Goal: Task Accomplishment & Management: Use online tool/utility

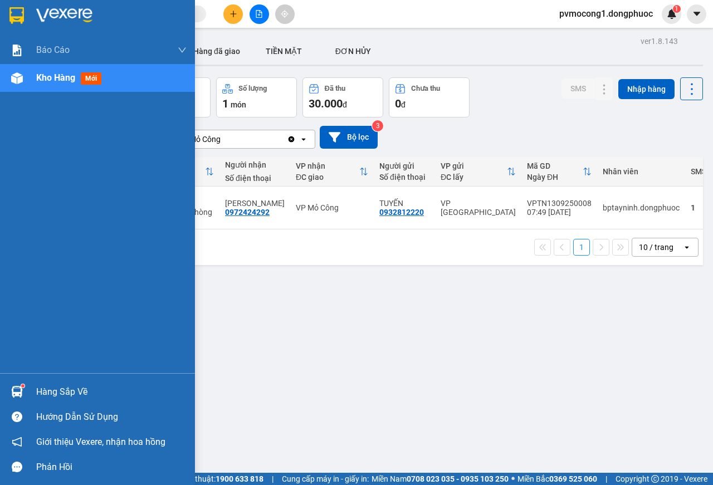
click at [24, 389] on div at bounding box center [16, 391] width 19 height 19
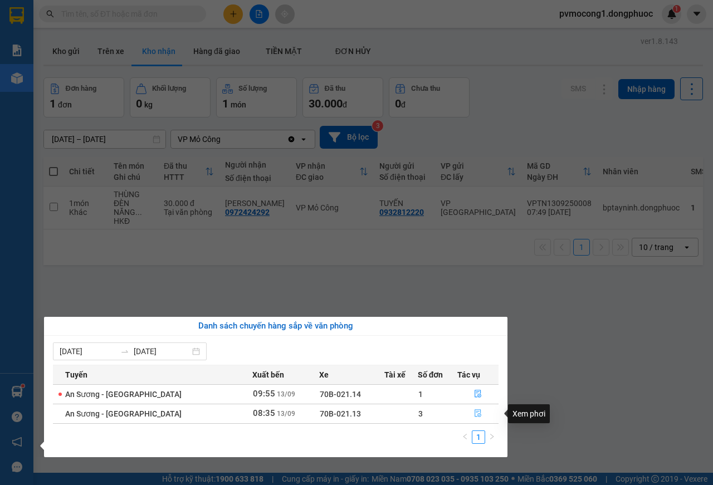
click at [474, 413] on icon "file-done" at bounding box center [478, 413] width 8 height 8
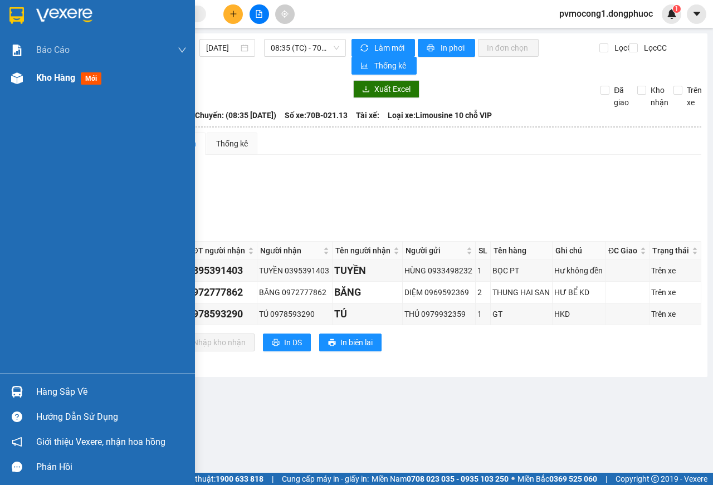
click at [13, 72] on img at bounding box center [17, 78] width 12 height 12
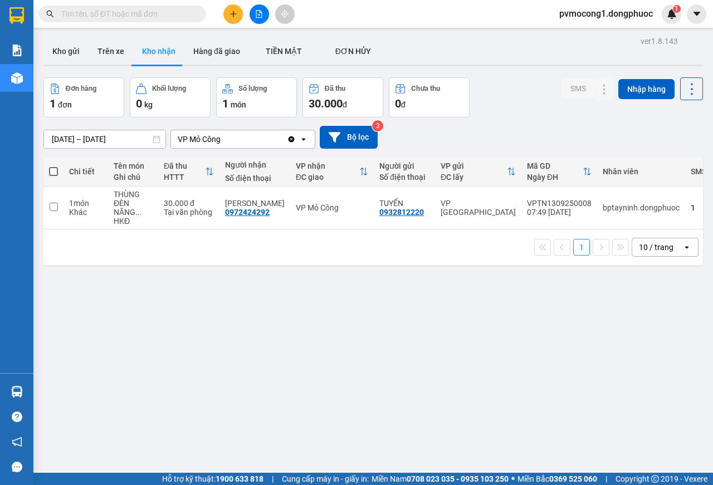
click at [41, 393] on div "ver 1.8.143 Kho gửi Trên xe Kho nhận Hàng đã giao TIỀN MẶT ĐƠN HỦY Đơn hàng 1…" at bounding box center [373, 275] width 668 height 485
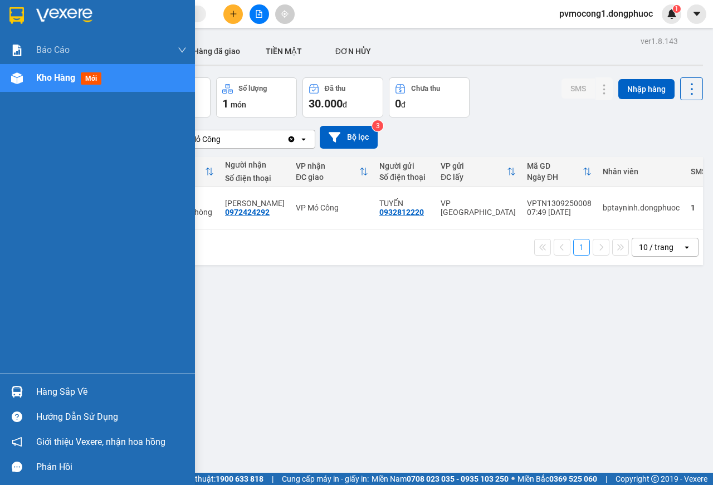
click at [28, 388] on div "Hàng sắp về" at bounding box center [97, 391] width 195 height 25
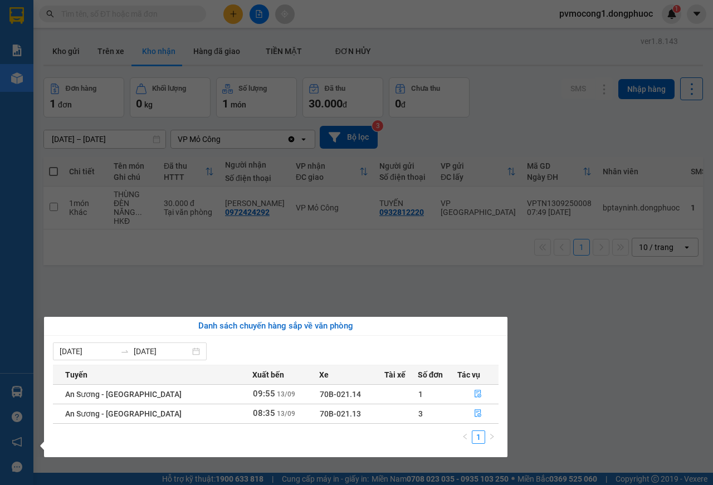
click at [345, 273] on section "Kết quả tìm kiếm ( 0 ) Bộ lọc No Data pvmocong1.dongphuoc 1 Báo cáo Mẫu 1: Báo …" at bounding box center [356, 242] width 713 height 485
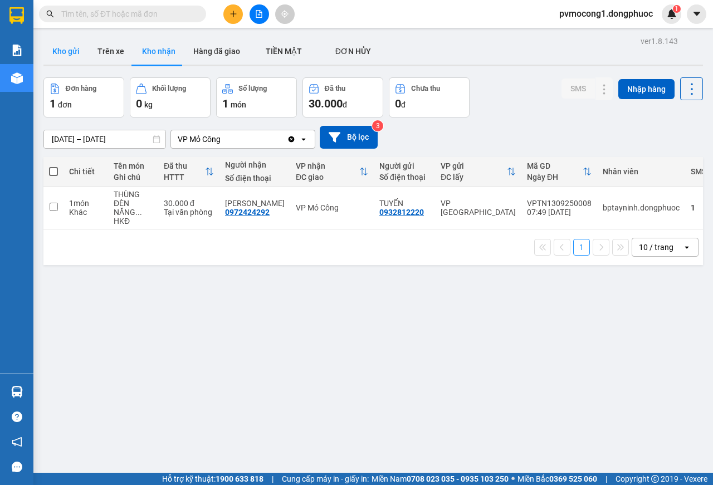
click at [53, 55] on button "Kho gửi" at bounding box center [65, 51] width 45 height 27
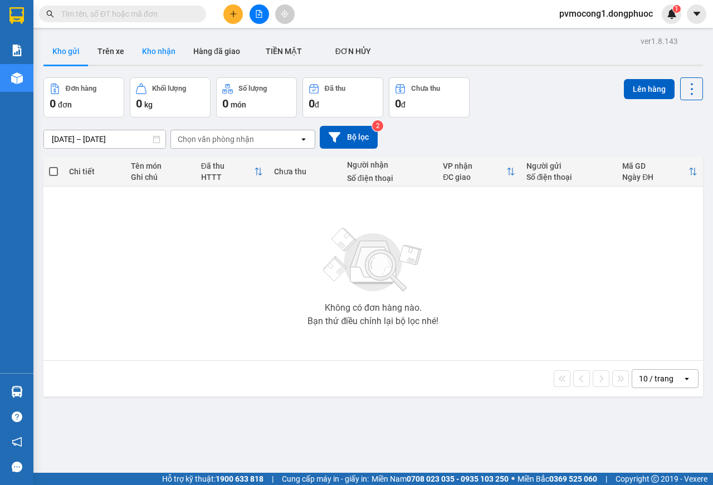
click at [153, 49] on button "Kho nhận" at bounding box center [158, 51] width 51 height 27
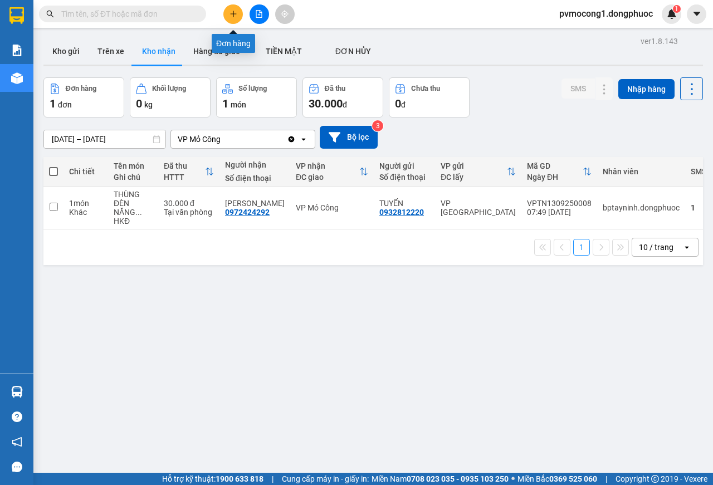
click at [236, 17] on icon "plus" at bounding box center [233, 14] width 8 height 8
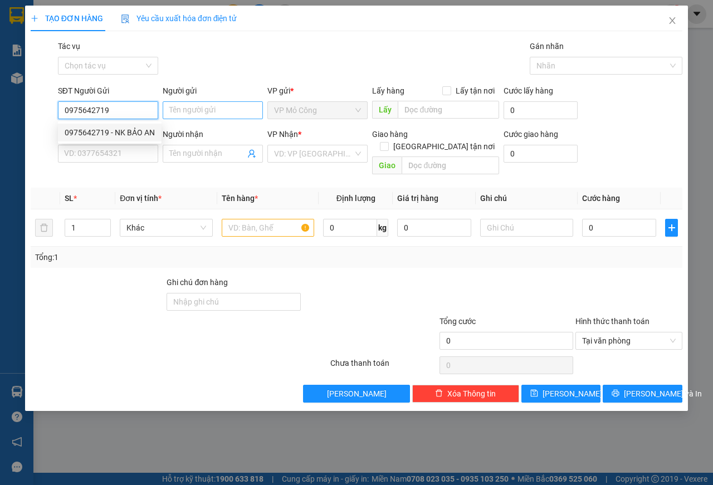
type input "0975642719"
click at [191, 110] on input "Người gửi" at bounding box center [213, 110] width 100 height 18
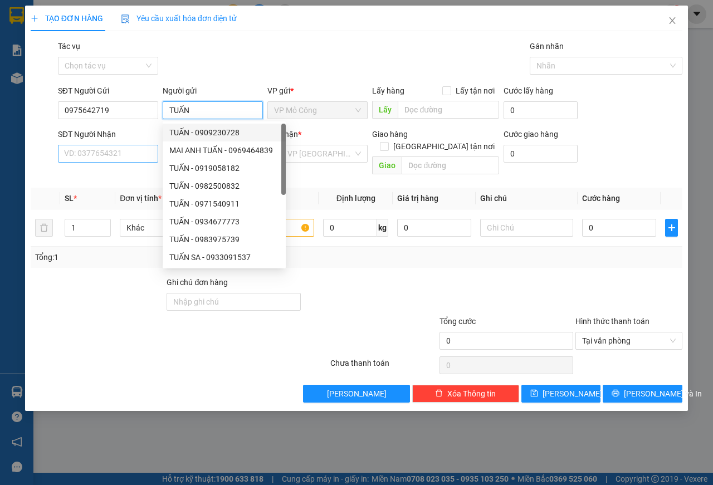
type input "TUẤN"
click at [115, 154] on input "SĐT Người Nhận" at bounding box center [108, 154] width 100 height 18
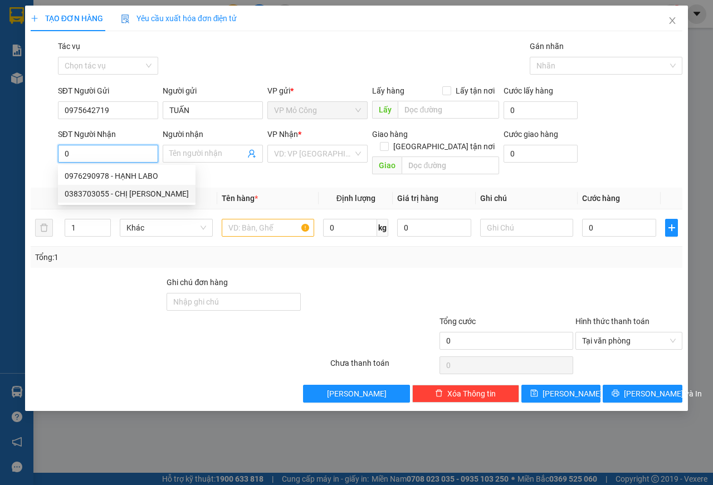
click at [106, 191] on div "0383703055 - CHỊ [PERSON_NAME]" at bounding box center [127, 194] width 124 height 12
type input "0383703055"
type input "CHỊ [PERSON_NAME]"
type input "20.000"
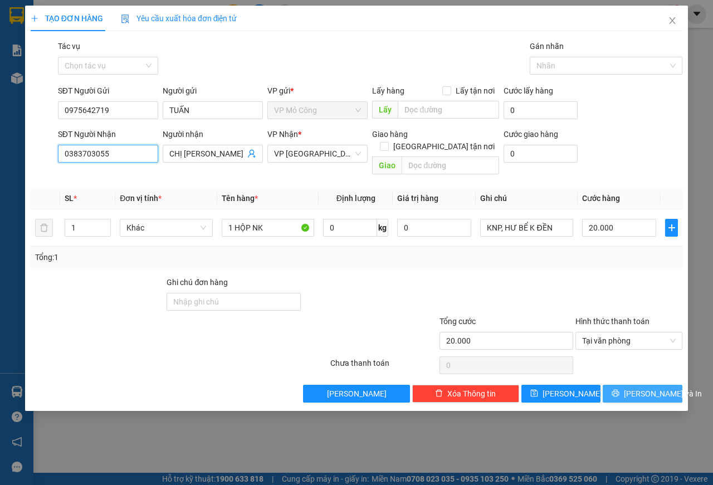
type input "0383703055"
click at [639, 388] on span "[PERSON_NAME] và In" at bounding box center [663, 394] width 78 height 12
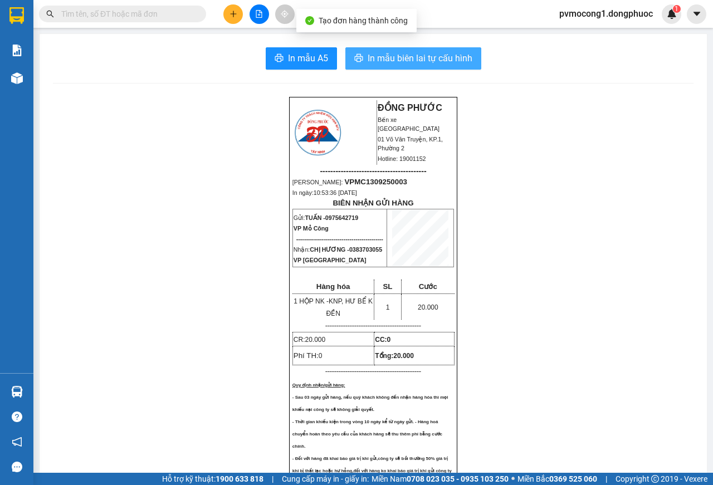
click at [409, 58] on span "In mẫu biên lai tự cấu hình" at bounding box center [420, 58] width 105 height 14
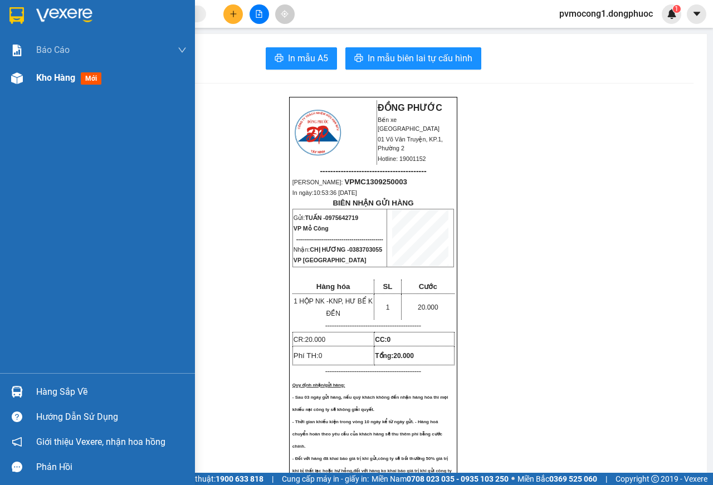
click at [48, 75] on span "Kho hàng" at bounding box center [55, 77] width 39 height 11
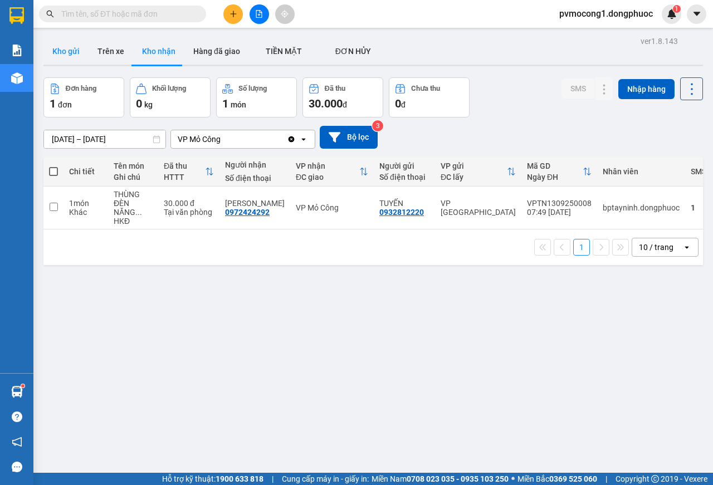
click at [53, 40] on button "Kho gửi" at bounding box center [65, 51] width 45 height 27
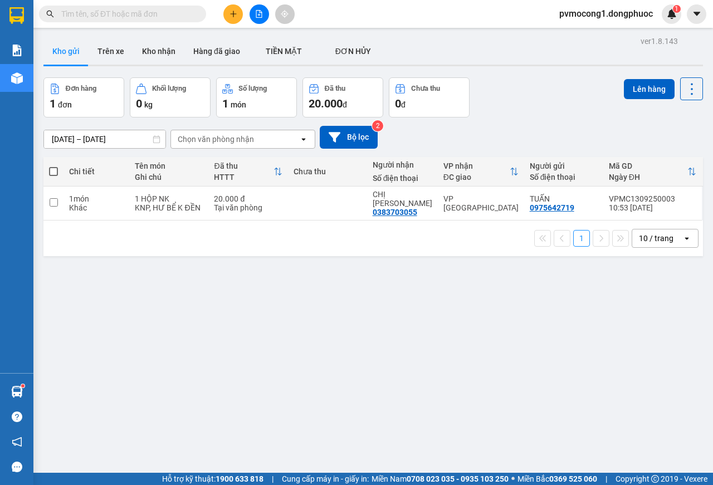
click at [53, 170] on span at bounding box center [53, 171] width 9 height 9
click at [53, 166] on input "checkbox" at bounding box center [53, 166] width 0 height 0
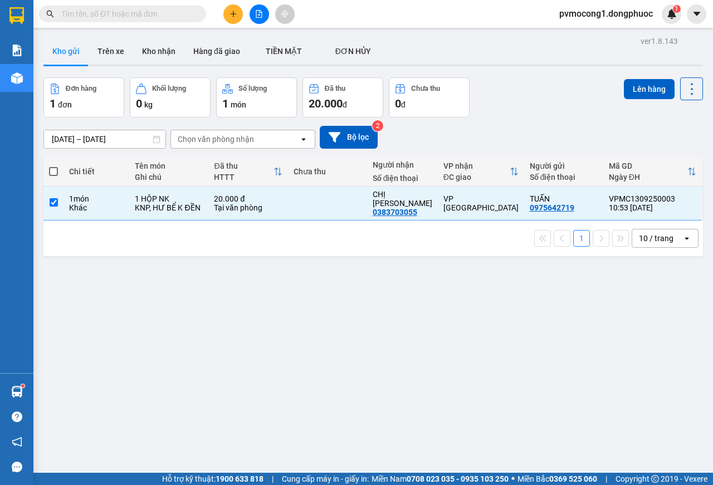
checkbox input "true"
click at [624, 90] on button "Lên hàng" at bounding box center [649, 89] width 51 height 20
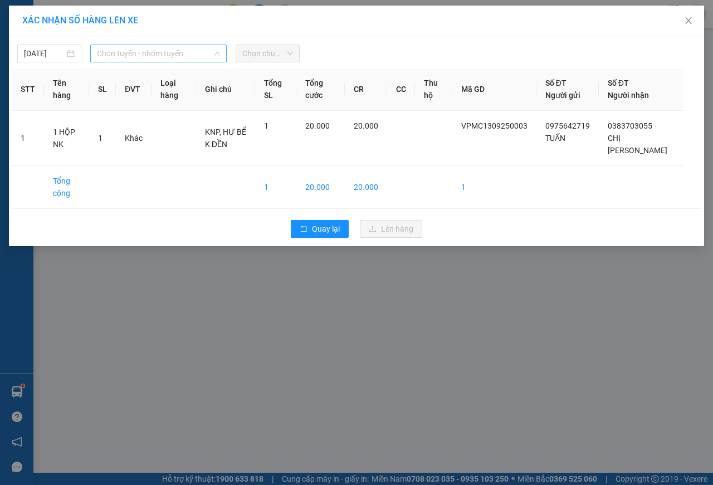
click at [137, 55] on span "Chọn tuyến - nhóm tuyến" at bounding box center [158, 53] width 123 height 17
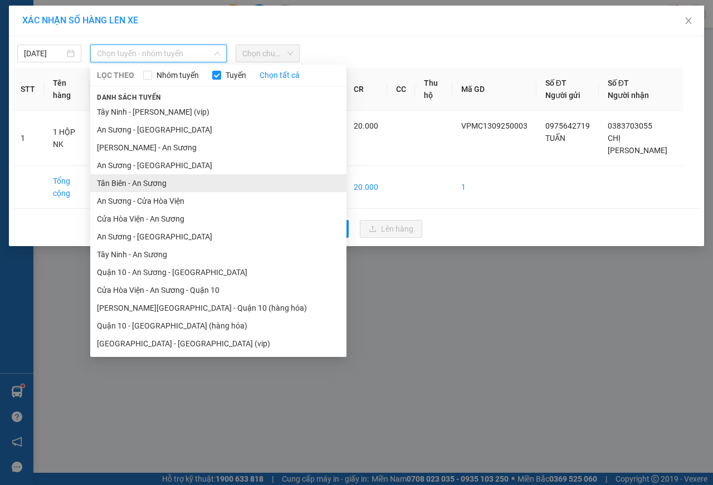
click at [154, 184] on li "Tân Biên - An Sương" at bounding box center [218, 183] width 256 height 18
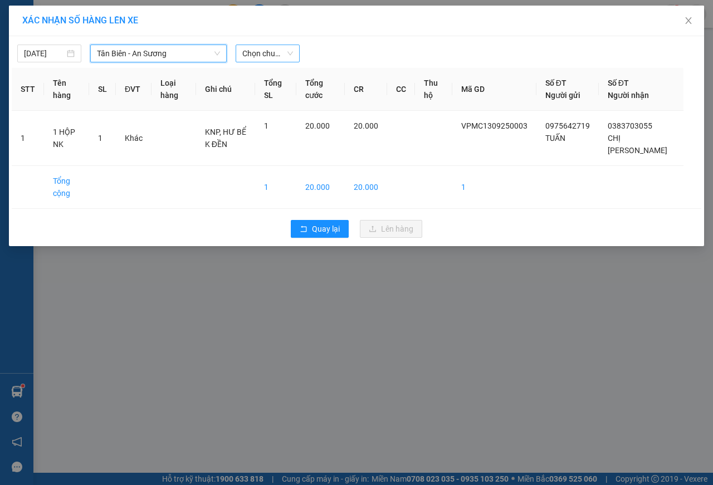
click at [259, 51] on span "Chọn chuyến" at bounding box center [267, 53] width 51 height 17
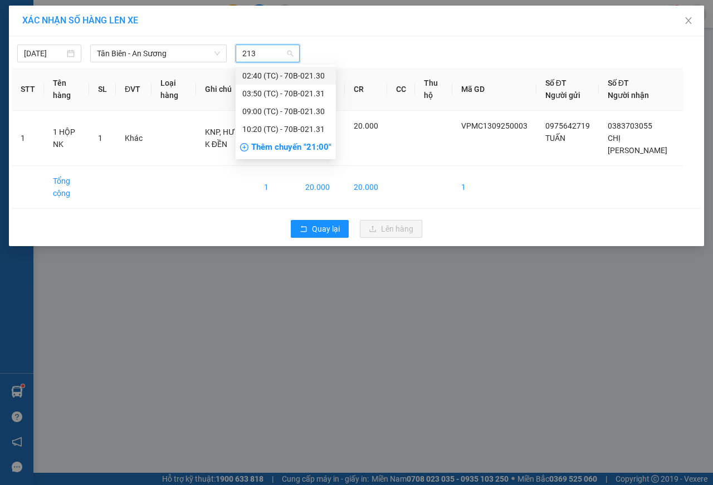
type input "2131"
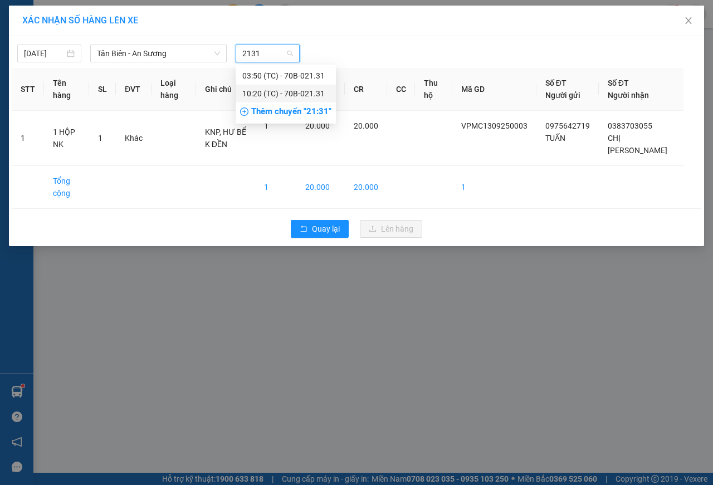
click at [293, 94] on div "10:20 (TC) - 70B-021.31" at bounding box center [285, 93] width 87 height 12
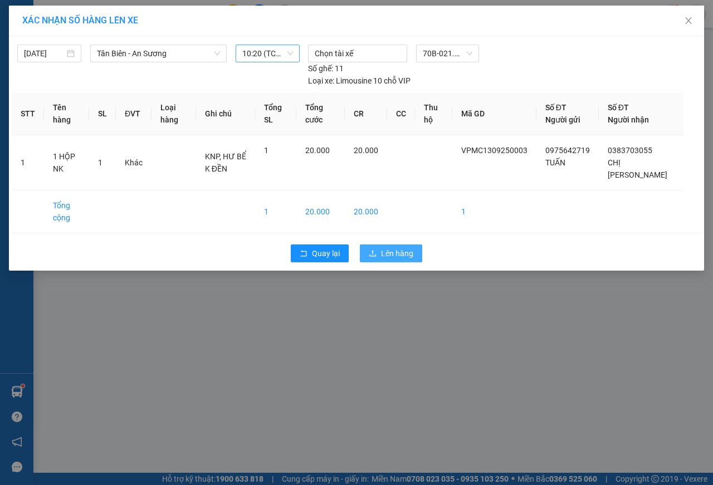
click at [391, 254] on span "Lên hàng" at bounding box center [397, 253] width 32 height 12
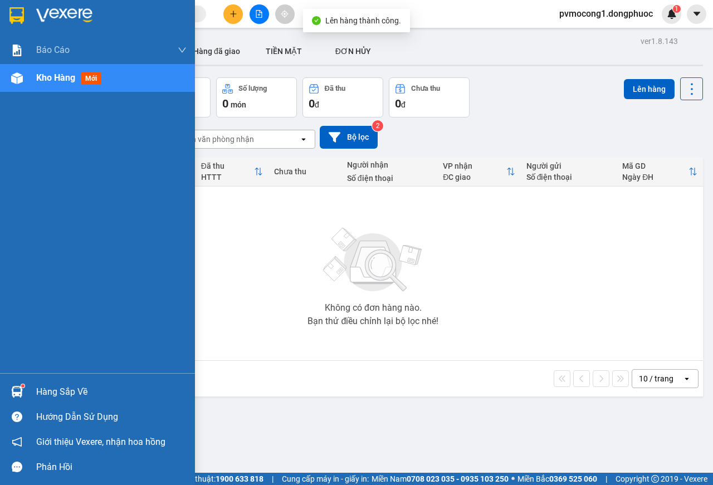
click at [36, 389] on div "Hàng sắp về" at bounding box center [97, 391] width 195 height 25
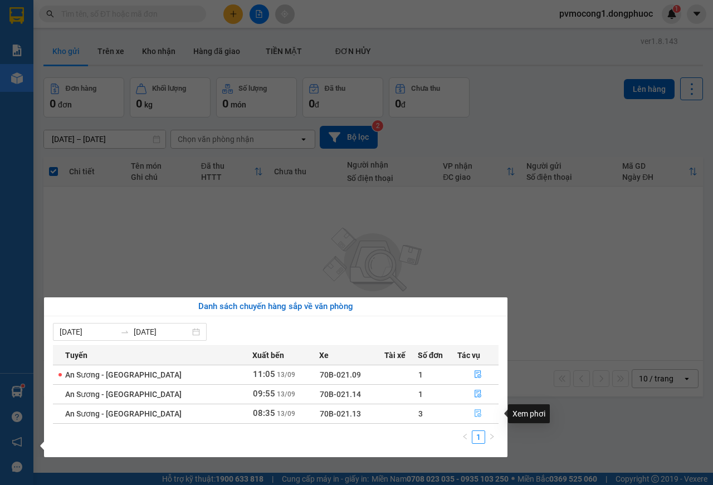
click at [476, 413] on icon "file-done" at bounding box center [478, 413] width 8 height 8
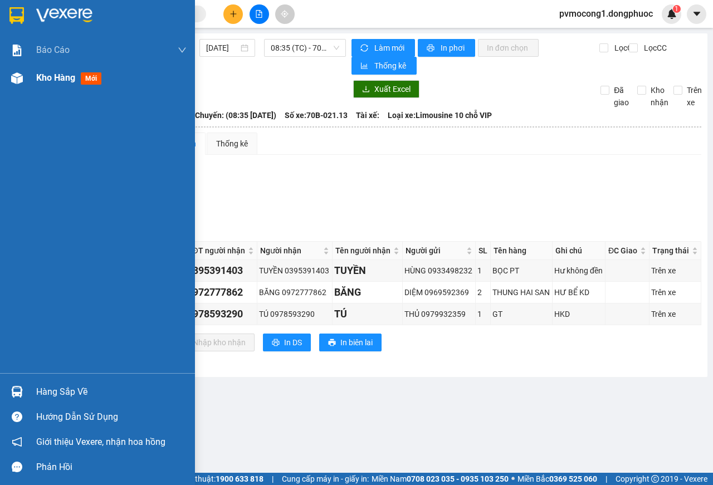
click at [35, 75] on div "Kho hàng mới" at bounding box center [97, 78] width 195 height 28
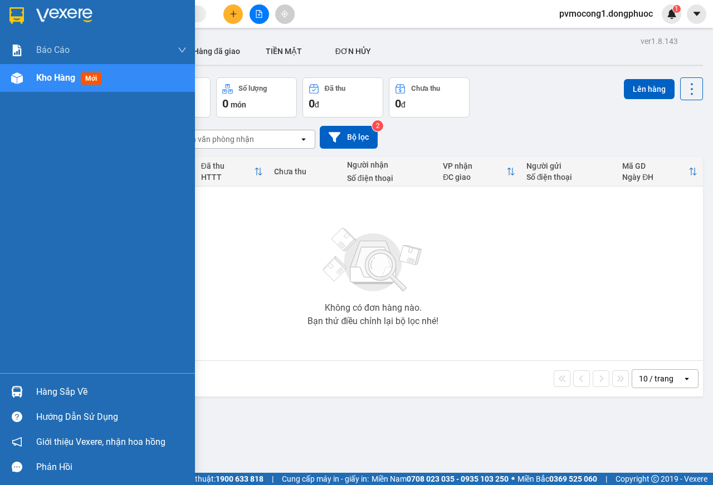
click at [24, 393] on div at bounding box center [16, 391] width 19 height 19
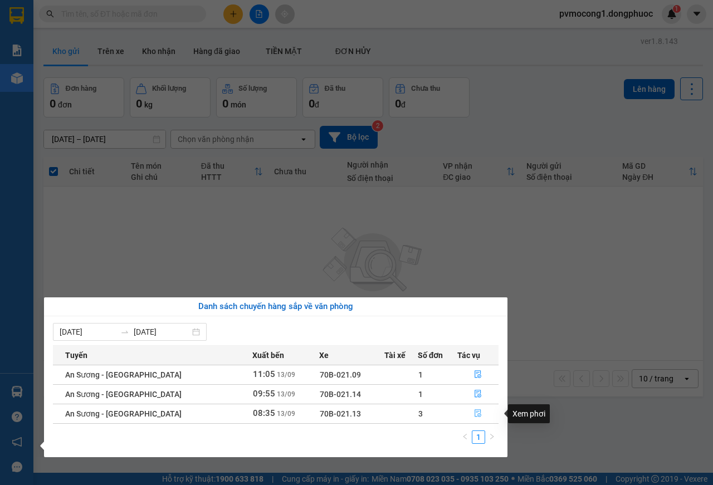
click at [474, 416] on icon "file-done" at bounding box center [478, 413] width 8 height 8
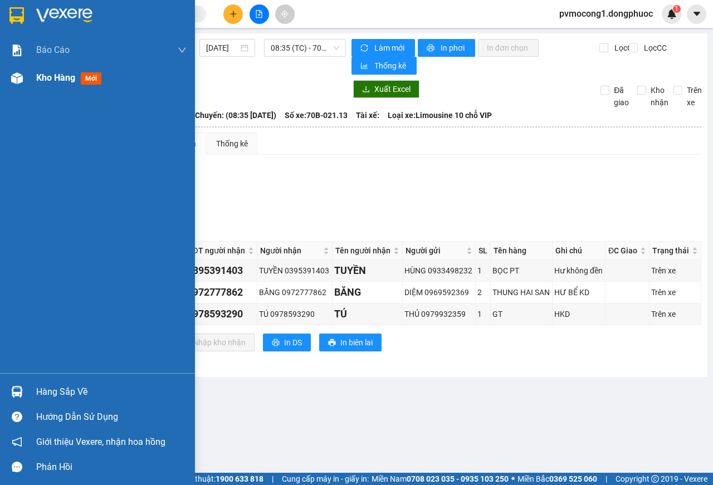
click at [18, 78] on img at bounding box center [17, 78] width 12 height 12
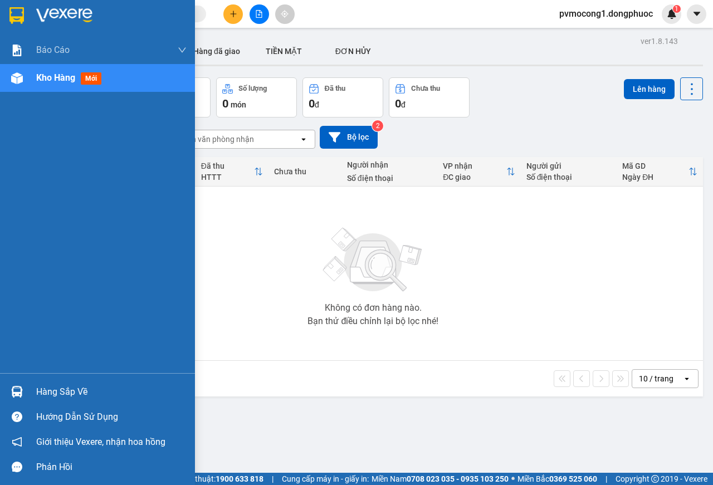
click at [26, 390] on div at bounding box center [16, 391] width 19 height 19
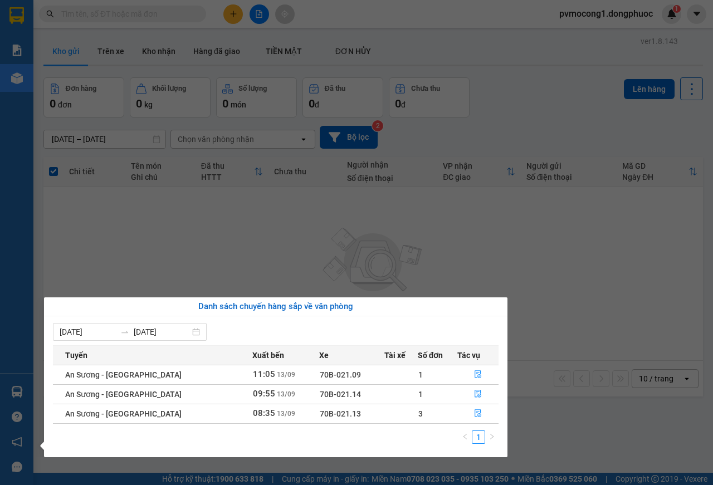
click at [145, 263] on section "Kết quả tìm kiếm ( 0 ) Bộ lọc No Data pvmocong1.dongphuoc 1 Báo cáo Mẫu 1: Báo …" at bounding box center [356, 242] width 713 height 485
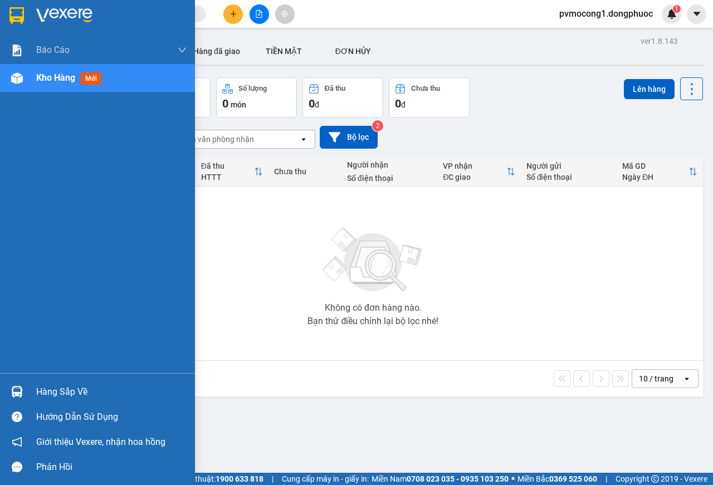
click at [23, 398] on div at bounding box center [16, 391] width 19 height 19
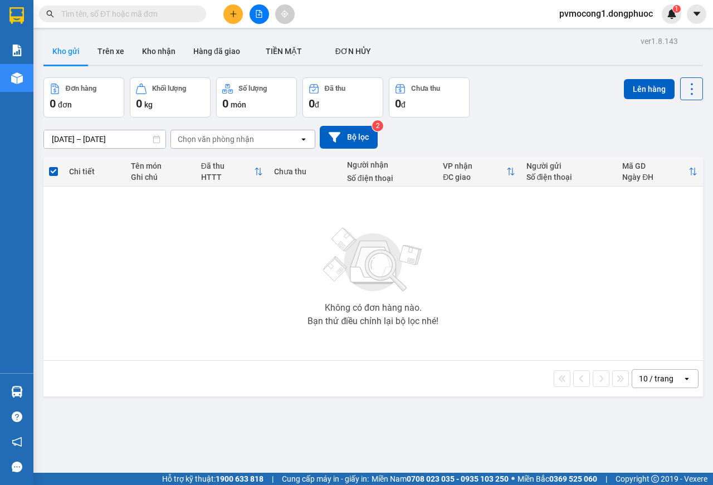
click at [94, 222] on section "Kết quả tìm kiếm ( 0 ) Bộ lọc No Data pvmocong1.dongphuoc 1 Báo cáo Mẫu 1: Báo …" at bounding box center [356, 242] width 713 height 485
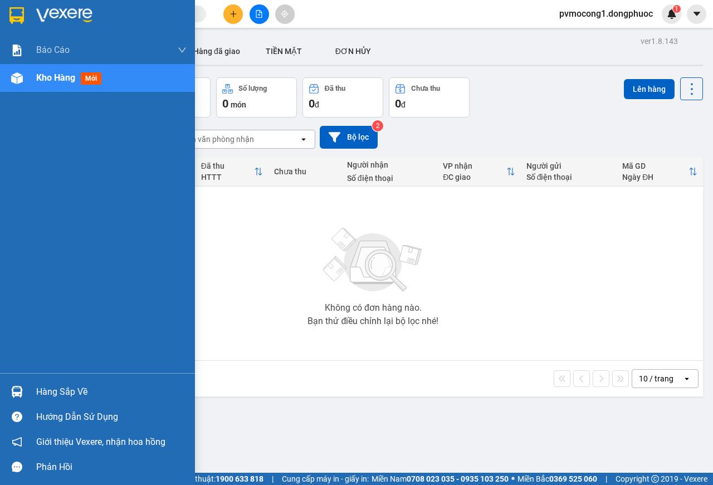
click at [26, 393] on div at bounding box center [16, 391] width 19 height 19
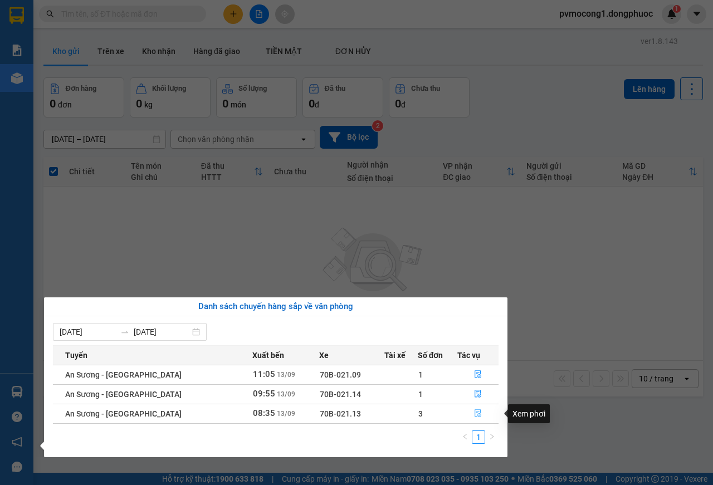
click at [474, 408] on button "button" at bounding box center [478, 414] width 40 height 18
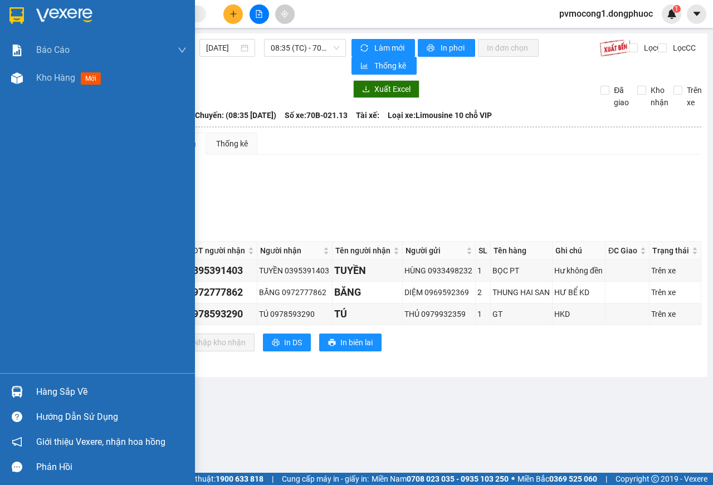
click at [10, 384] on div at bounding box center [16, 391] width 19 height 19
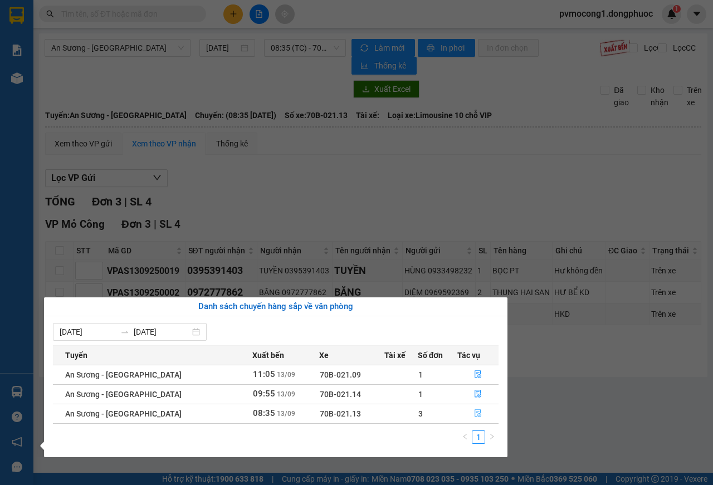
click at [476, 414] on icon "file-done" at bounding box center [478, 413] width 8 height 8
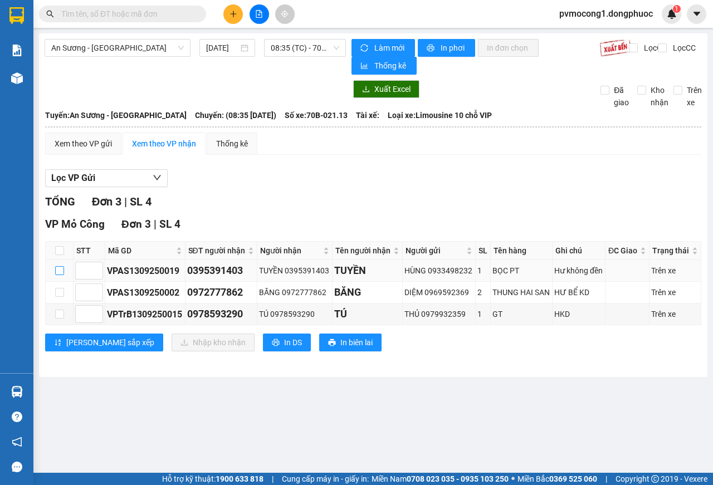
click at [55, 268] on input "checkbox" at bounding box center [59, 270] width 9 height 9
checkbox input "true"
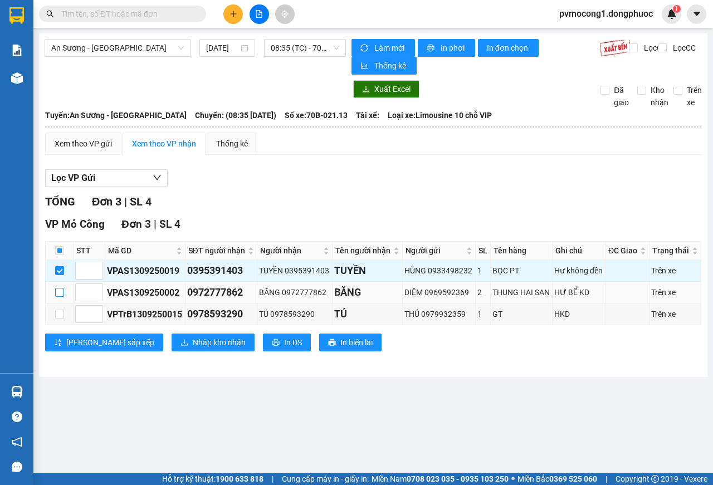
click at [57, 290] on input "checkbox" at bounding box center [59, 292] width 9 height 9
checkbox input "true"
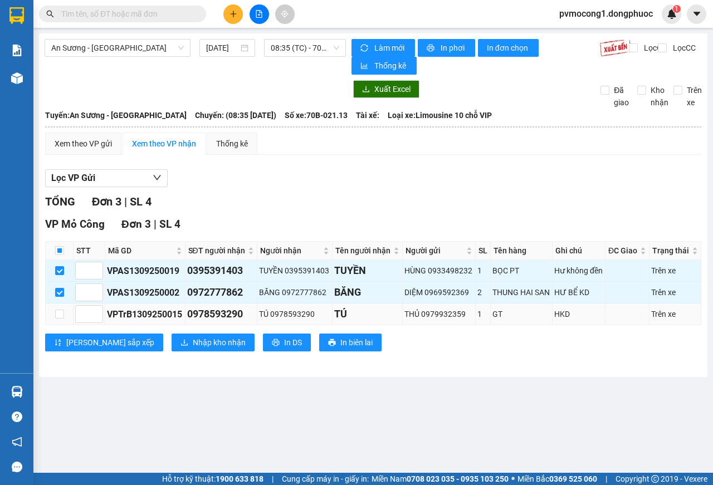
click at [53, 312] on td at bounding box center [60, 315] width 28 height 22
click at [59, 317] on input "checkbox" at bounding box center [59, 314] width 9 height 9
checkbox input "true"
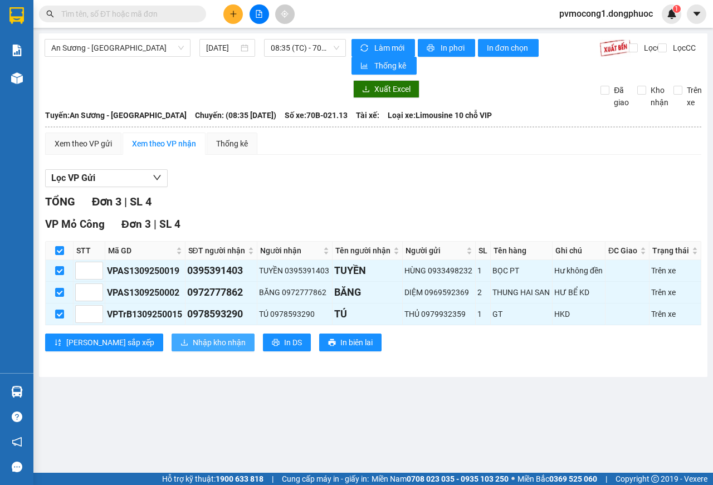
click at [193, 342] on span "Nhập kho nhận" at bounding box center [219, 342] width 53 height 12
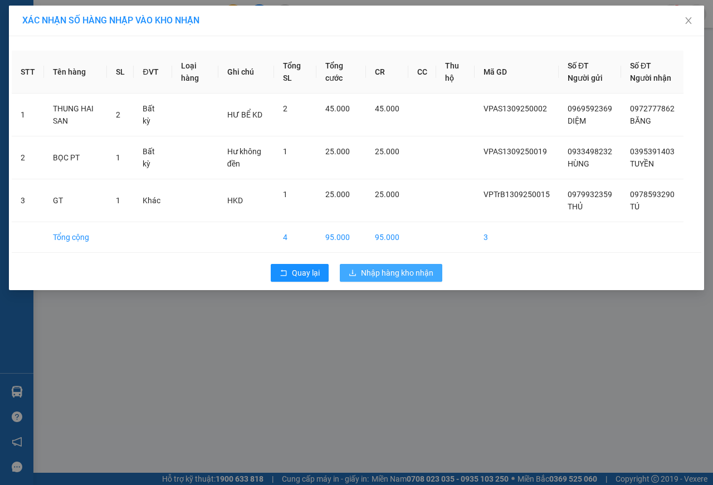
click at [395, 279] on span "Nhập hàng kho nhận" at bounding box center [397, 273] width 72 height 12
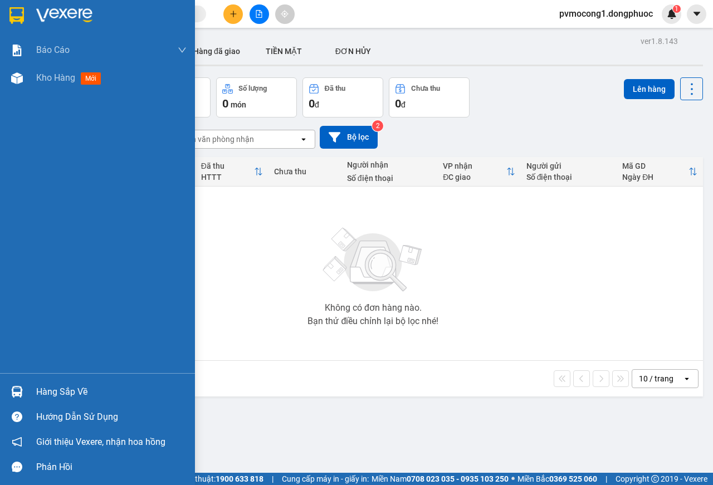
click at [27, 394] on div "Hàng sắp về" at bounding box center [97, 391] width 195 height 25
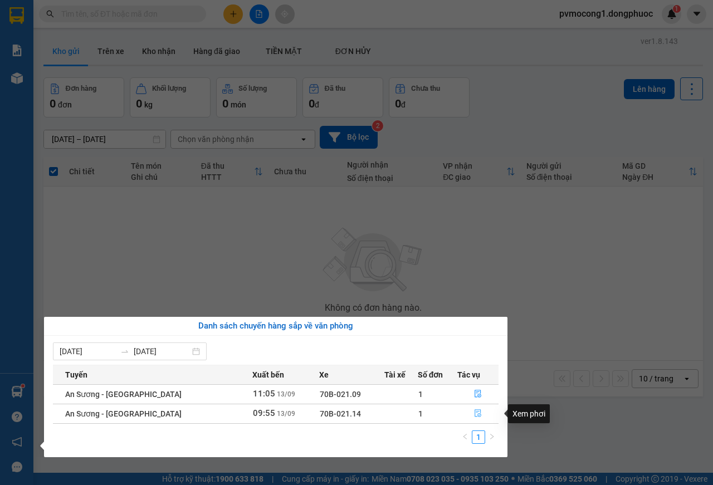
click at [474, 413] on icon "file-done" at bounding box center [478, 413] width 8 height 8
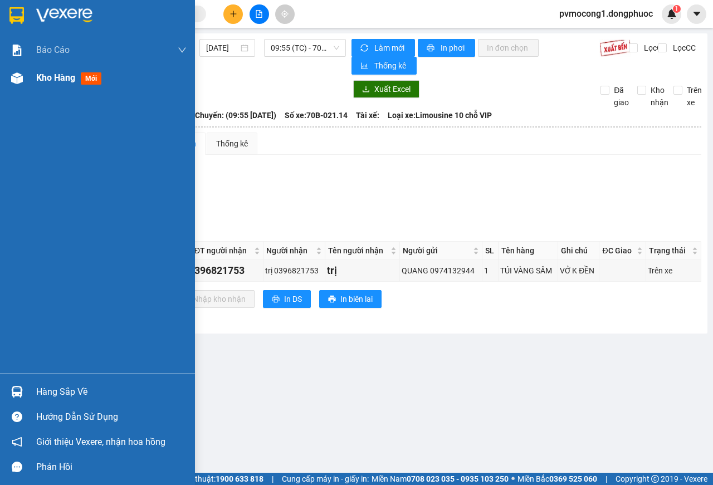
click at [37, 74] on span "Kho hàng" at bounding box center [55, 77] width 39 height 11
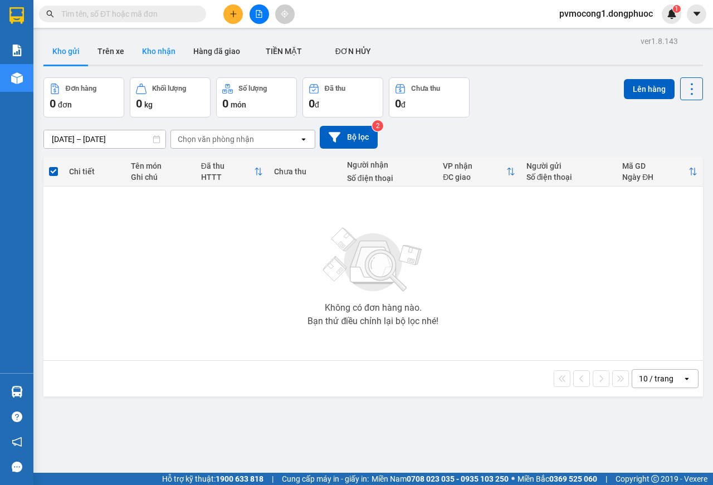
click at [155, 47] on button "Kho nhận" at bounding box center [158, 51] width 51 height 27
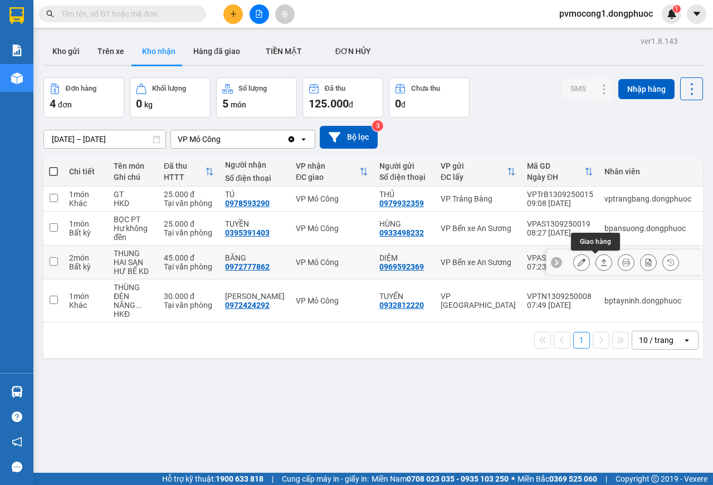
click at [600, 261] on icon at bounding box center [604, 262] width 8 height 8
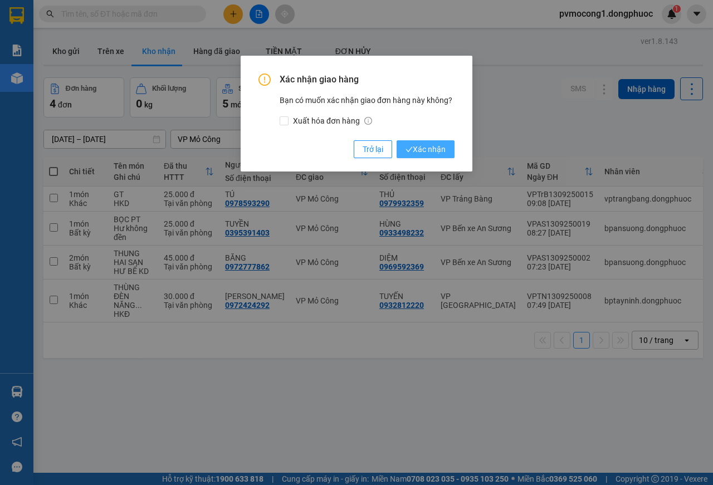
click at [430, 141] on button "Xác nhận" at bounding box center [426, 149] width 58 height 18
